Goal: Information Seeking & Learning: Learn about a topic

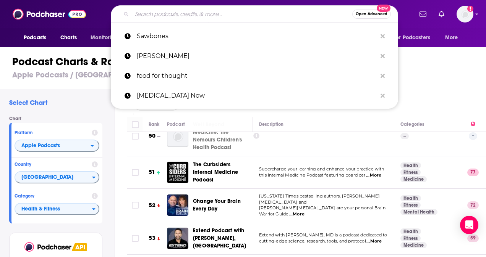
click at [206, 13] on input "Search podcasts, credits, & more..." at bounding box center [242, 14] width 220 height 12
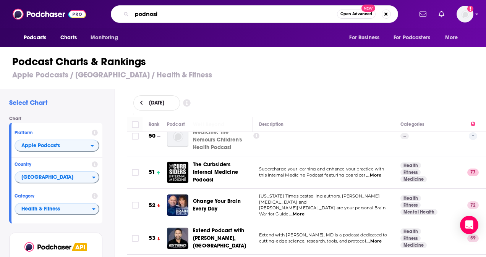
type input "podnosis"
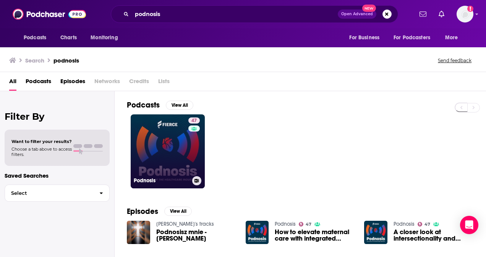
click at [172, 161] on link "47 Podnosis" at bounding box center [168, 152] width 74 height 74
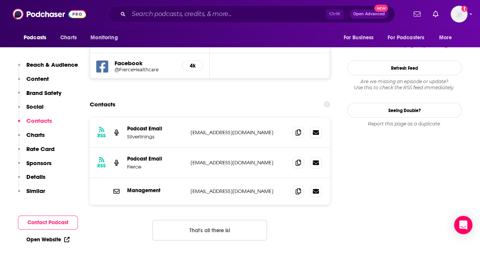
scroll to position [761, 0]
click at [297, 129] on icon at bounding box center [298, 132] width 5 height 6
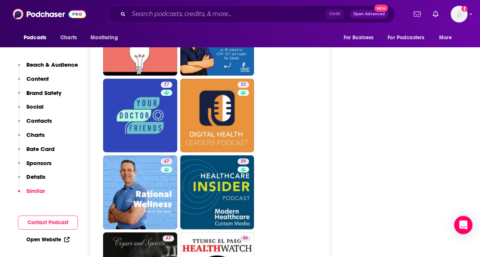
scroll to position [1825, 0]
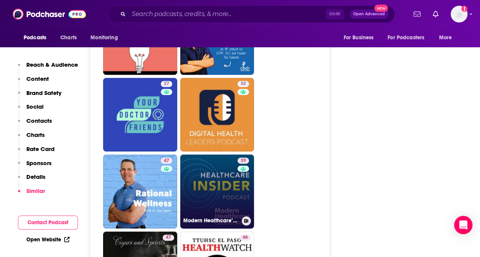
click at [225, 161] on link "39 Modern Healthcare’s Healthcare Insider Podcast" at bounding box center [217, 192] width 74 height 74
type input "[URL][DOMAIN_NAME]"
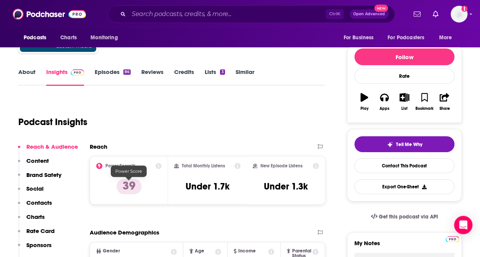
scroll to position [78, 0]
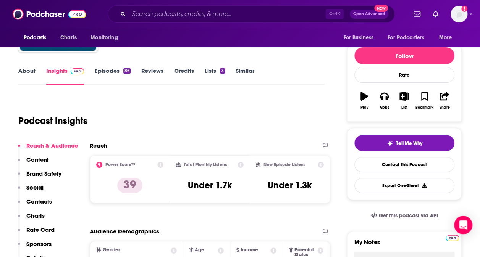
click at [109, 79] on link "Episodes 86" at bounding box center [113, 76] width 36 height 18
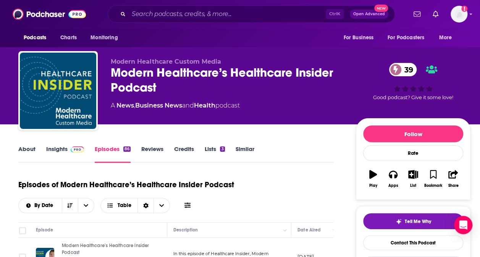
click at [63, 151] on link "Insights" at bounding box center [65, 154] width 38 height 18
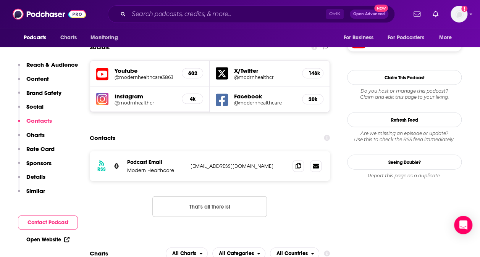
scroll to position [755, 0]
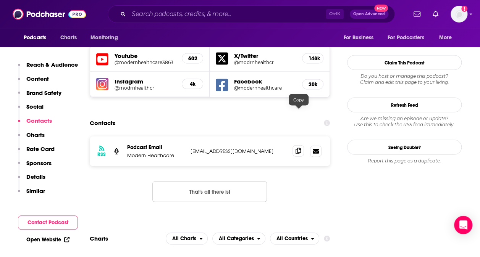
click at [302, 145] on span at bounding box center [298, 150] width 11 height 11
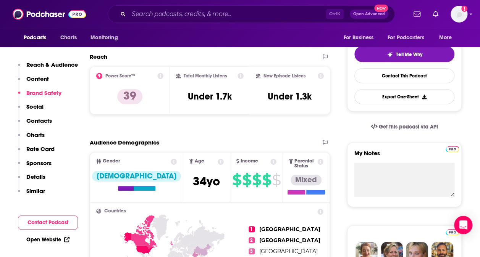
scroll to position [0, 0]
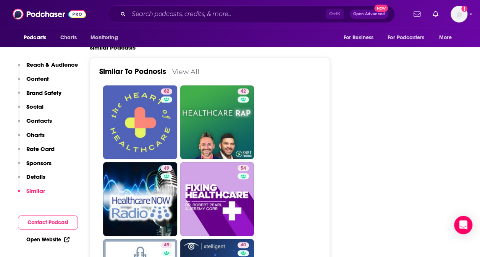
scroll to position [1454, 0]
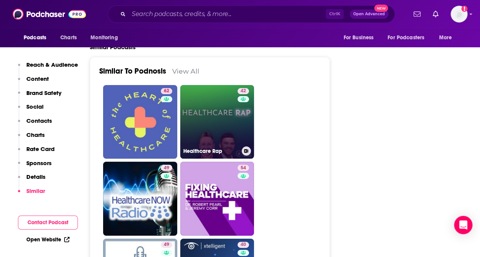
click at [202, 112] on link "42 Healthcare Rap" at bounding box center [217, 122] width 74 height 74
type input "[URL][DOMAIN_NAME]"
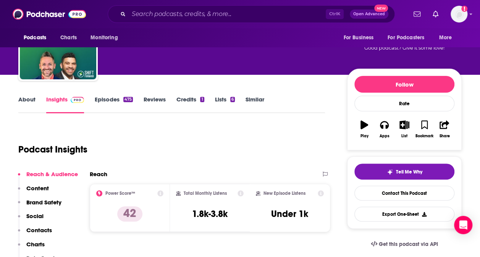
scroll to position [39, 0]
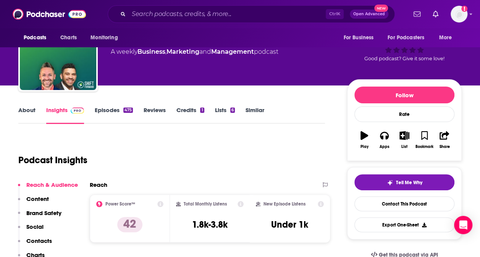
click at [115, 116] on link "Episodes 475" at bounding box center [114, 116] width 38 height 18
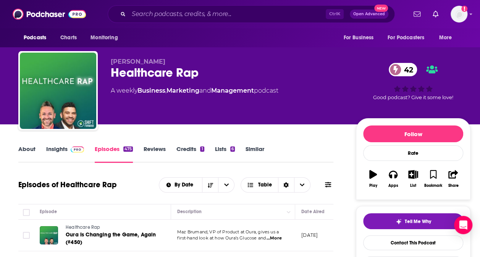
click at [24, 150] on link "About" at bounding box center [26, 154] width 17 height 18
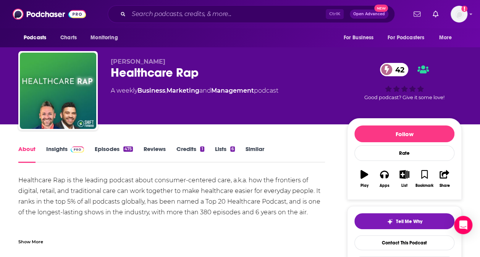
click at [71, 155] on link "Insights" at bounding box center [65, 154] width 38 height 18
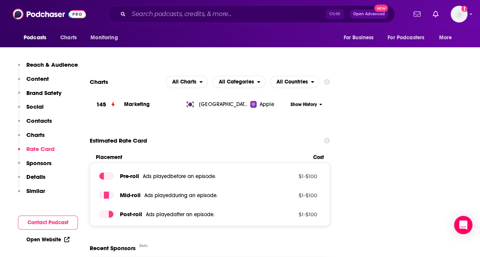
scroll to position [888, 0]
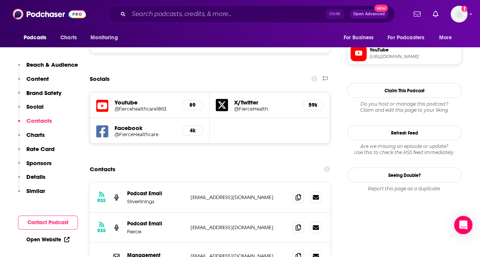
click at [36, 189] on p "Similar" at bounding box center [35, 191] width 19 height 7
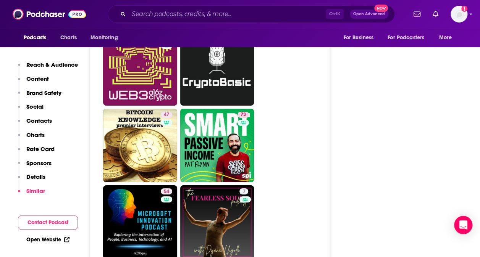
scroll to position [2731, 0]
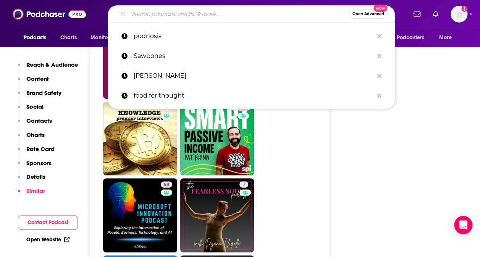
click at [177, 11] on input "Search podcasts, credits, & more..." at bounding box center [239, 14] width 220 height 12
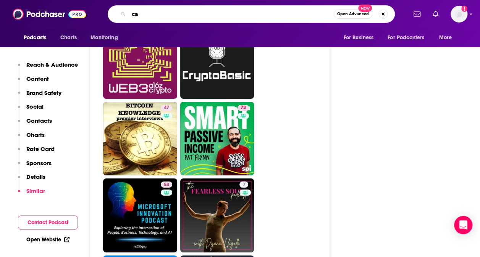
type input "c"
type input "lab physicians"
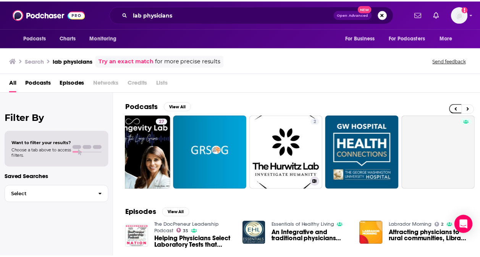
scroll to position [0, 342]
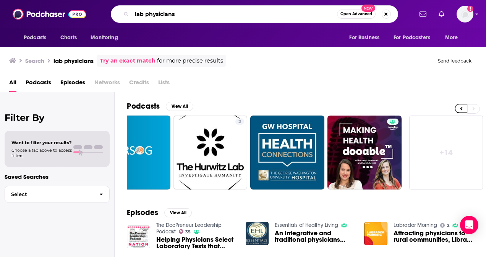
drag, startPoint x: 185, startPoint y: 14, endPoint x: 104, endPoint y: 6, distance: 80.9
click at [104, 6] on div "lab physicians Open Advanced New" at bounding box center [254, 14] width 317 height 18
type input "first opinion"
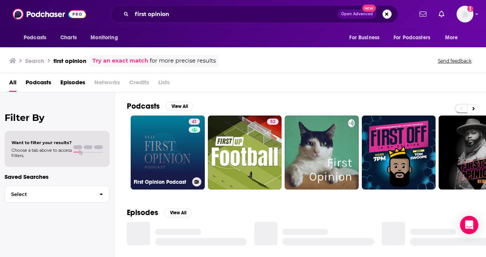
click at [176, 160] on link "41 First Opinion Podcast" at bounding box center [168, 153] width 74 height 74
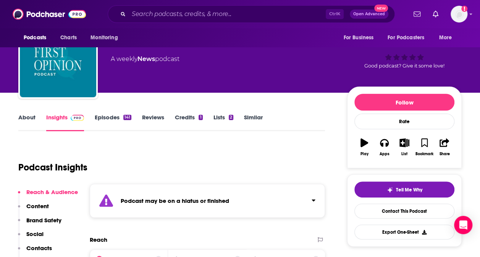
scroll to position [43, 0]
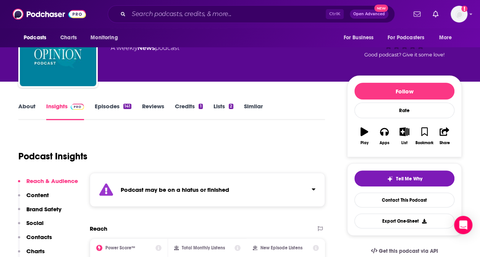
click at [124, 112] on link "Episodes 141" at bounding box center [113, 112] width 37 height 18
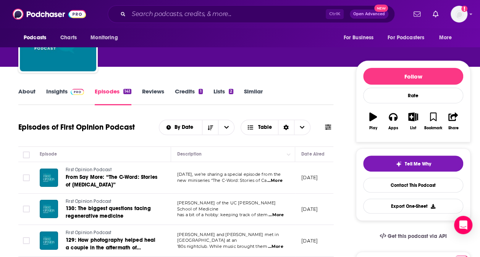
scroll to position [60, 0]
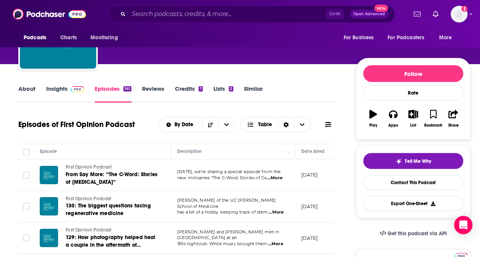
click at [63, 88] on link "Insights" at bounding box center [65, 94] width 38 height 18
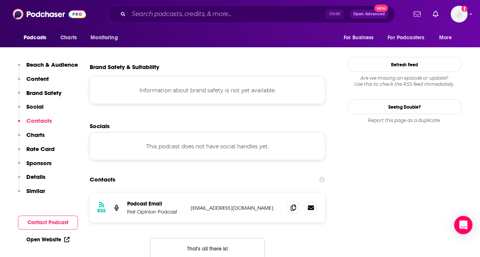
scroll to position [698, 0]
click at [292, 204] on icon at bounding box center [293, 207] width 5 height 6
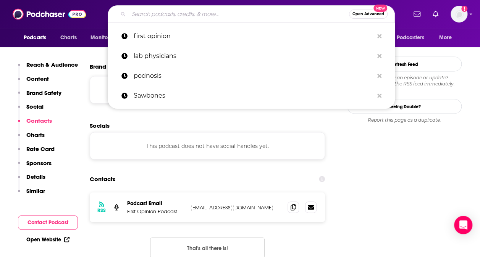
click at [165, 12] on input "Search podcasts, credits, & more..." at bounding box center [239, 14] width 220 height 12
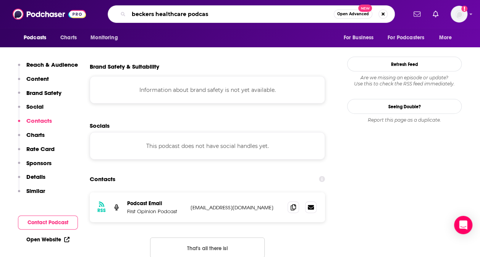
type input "beckers healthcare podcast"
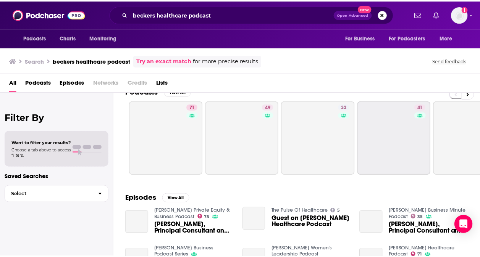
scroll to position [15, 0]
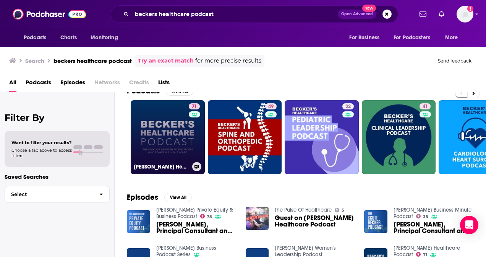
click at [170, 142] on link "71 [PERSON_NAME] Healthcare Podcast" at bounding box center [168, 137] width 74 height 74
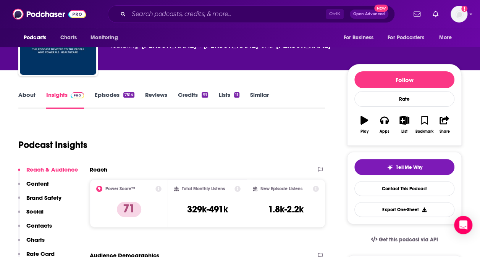
scroll to position [55, 0]
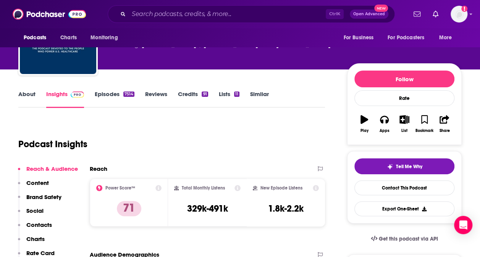
click at [117, 97] on link "Episodes 7514" at bounding box center [115, 100] width 40 height 18
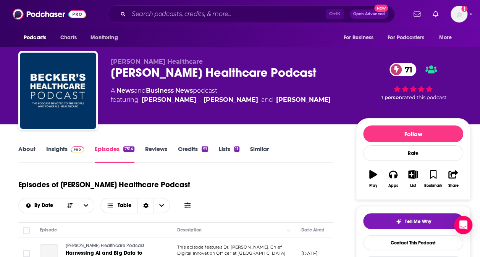
click at [30, 147] on link "About" at bounding box center [26, 154] width 17 height 18
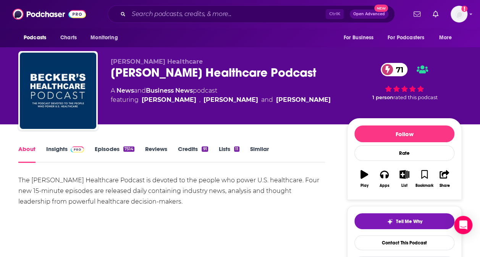
click at [65, 153] on link "Insights" at bounding box center [65, 154] width 38 height 18
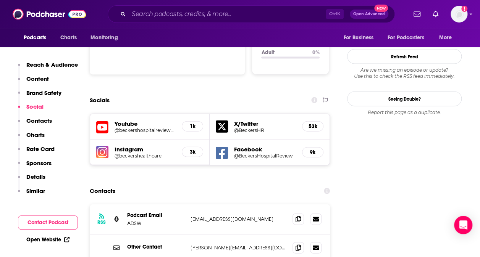
scroll to position [796, 0]
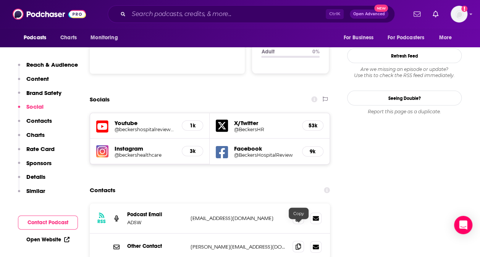
click at [302, 241] on span at bounding box center [298, 246] width 11 height 11
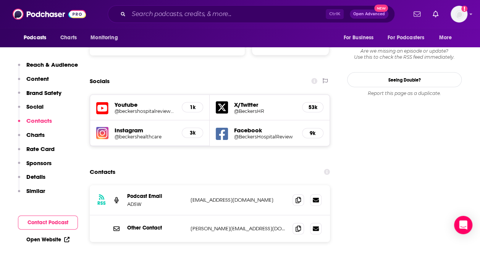
scroll to position [815, 0]
click at [296, 225] on icon at bounding box center [298, 228] width 5 height 6
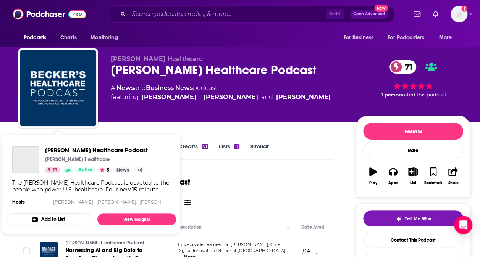
scroll to position [113, 0]
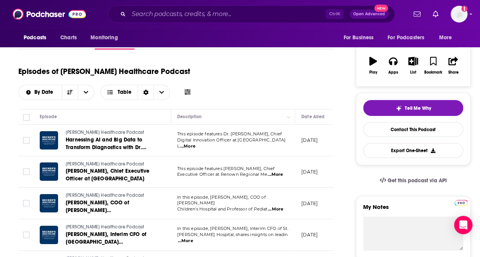
click at [173, 186] on td "This episode features [PERSON_NAME], Chief Executive Officer at Renown Regional…" at bounding box center [233, 173] width 124 height 32
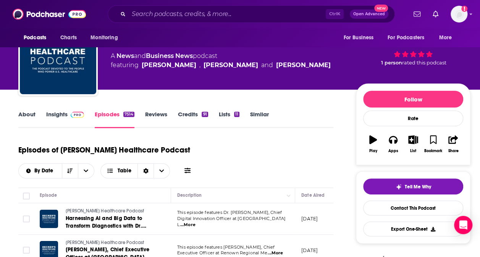
scroll to position [31, 0]
